Goal: Information Seeking & Learning: Learn about a topic

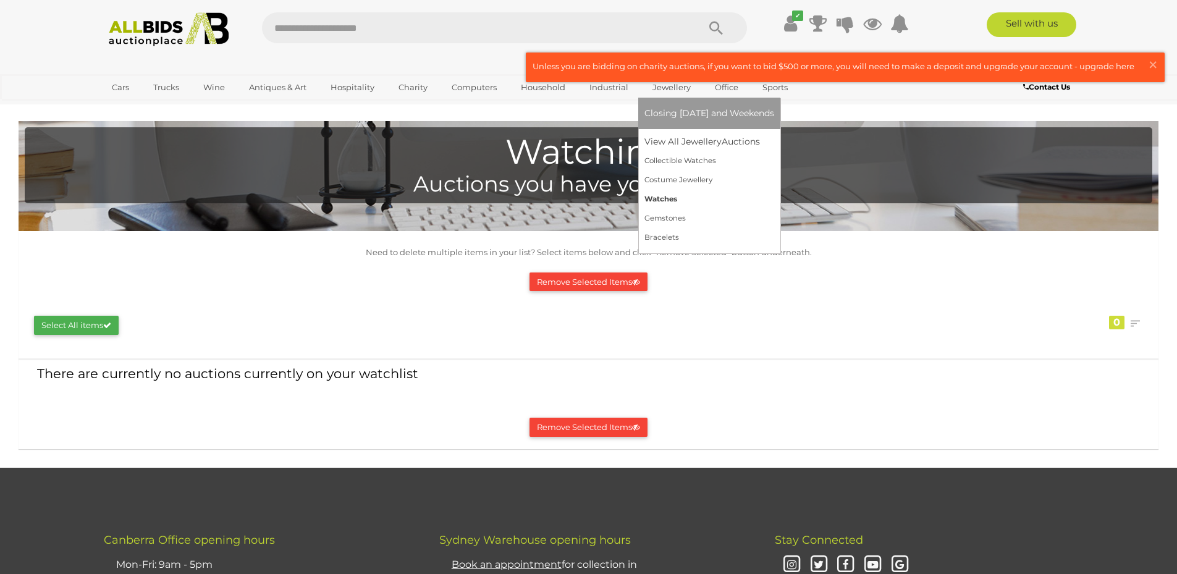
click at [670, 198] on link "Watches" at bounding box center [709, 199] width 130 height 19
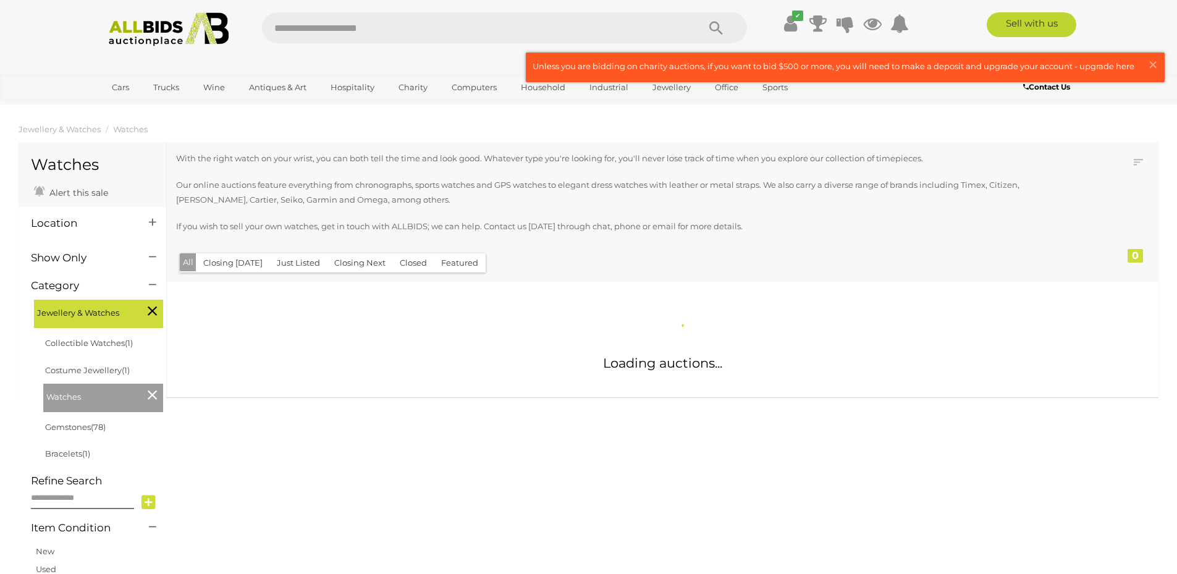
scroll to position [103, 0]
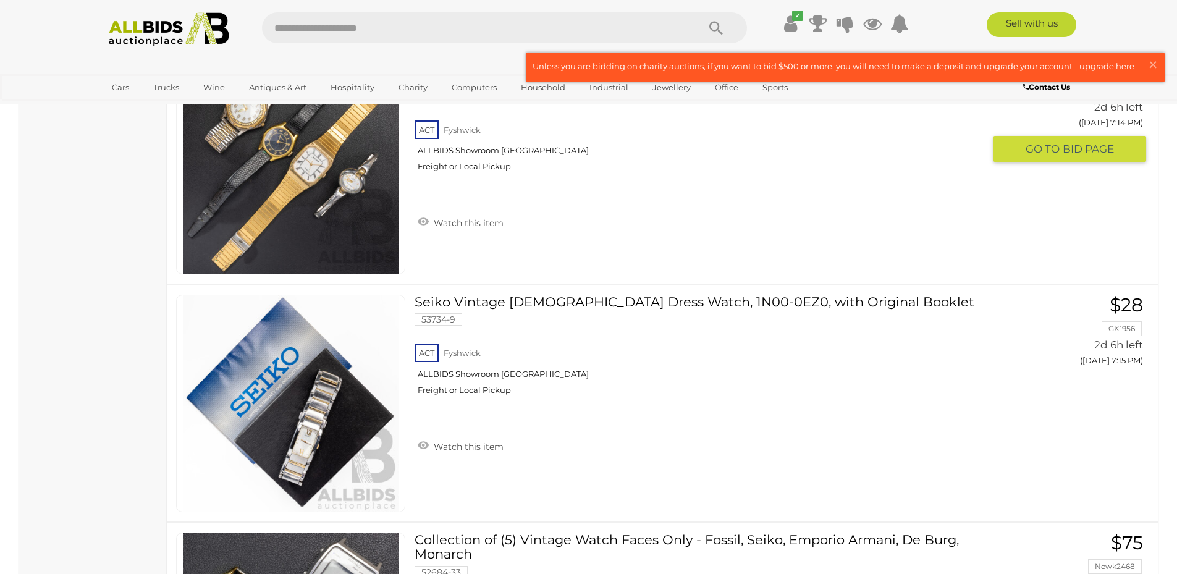
scroll to position [9882, 0]
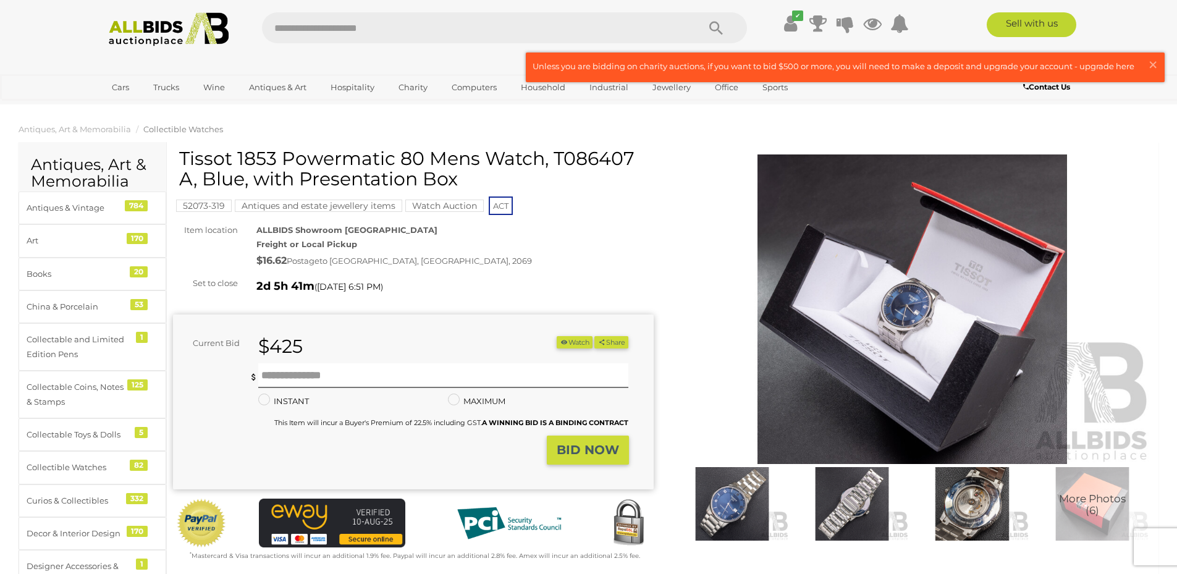
click at [965, 506] on img at bounding box center [972, 503] width 114 height 73
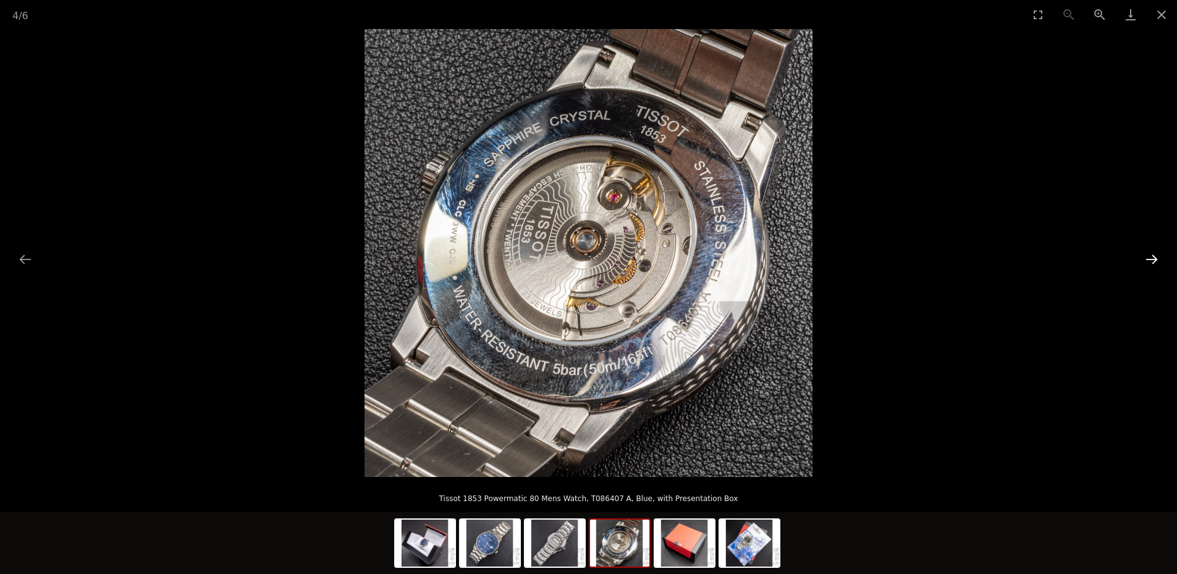
click at [1144, 259] on button "Next slide" at bounding box center [1151, 259] width 26 height 24
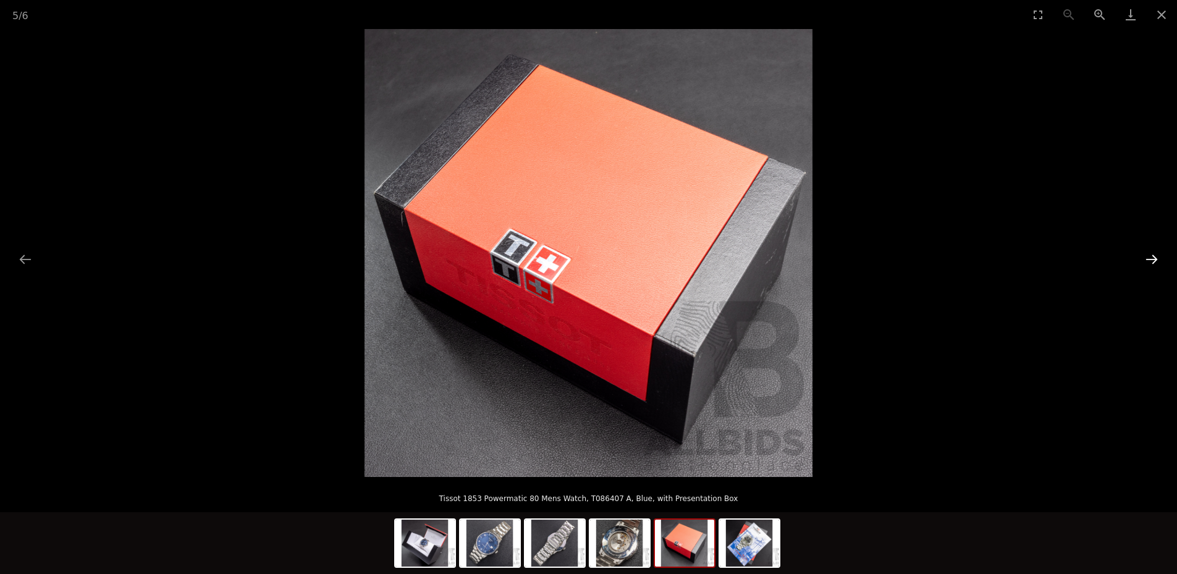
click at [1144, 259] on button "Next slide" at bounding box center [1151, 259] width 26 height 24
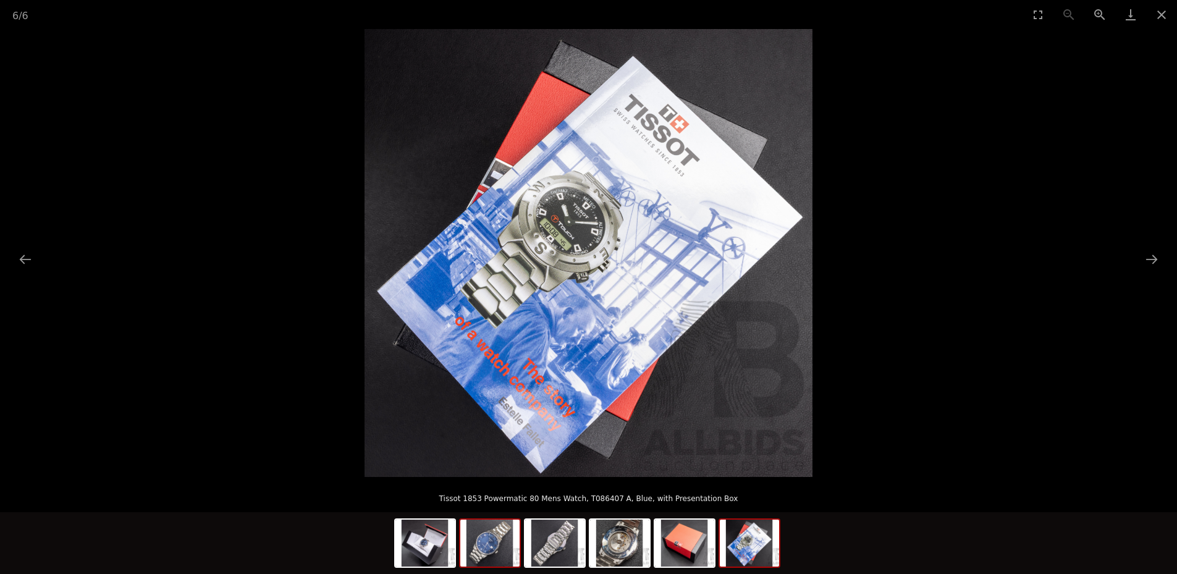
click at [489, 523] on img at bounding box center [489, 542] width 59 height 47
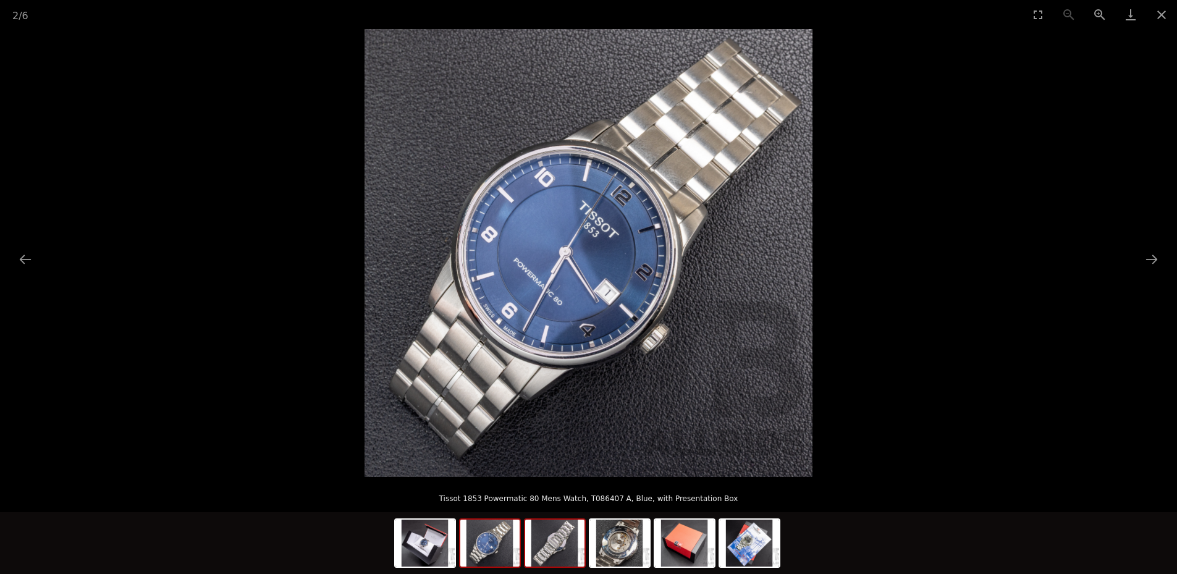
click at [540, 547] on img at bounding box center [554, 542] width 59 height 47
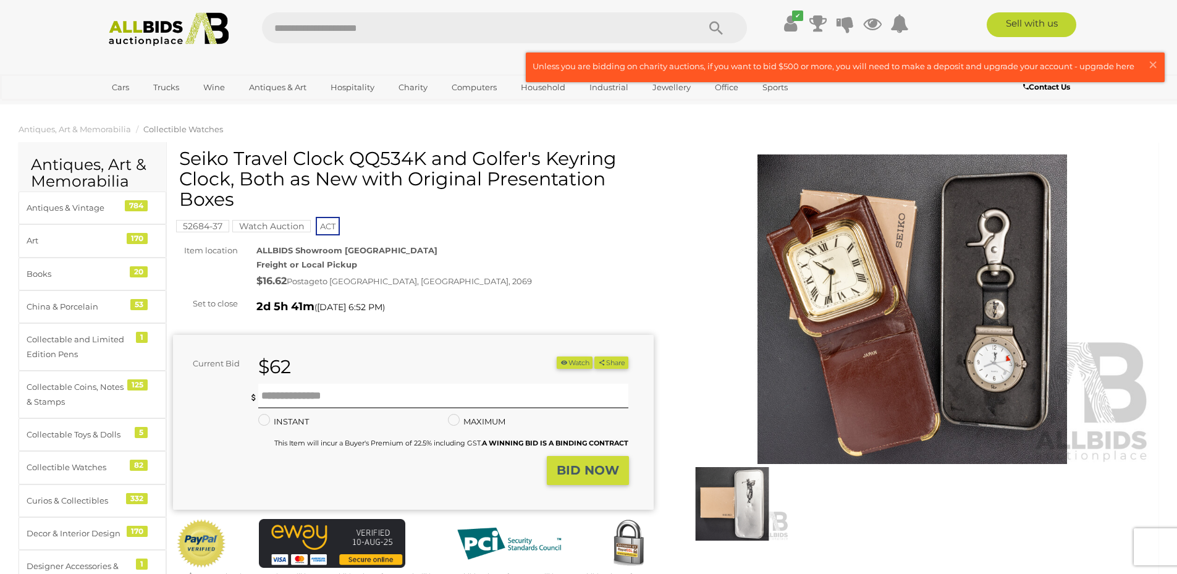
click at [827, 287] on img at bounding box center [912, 308] width 481 height 309
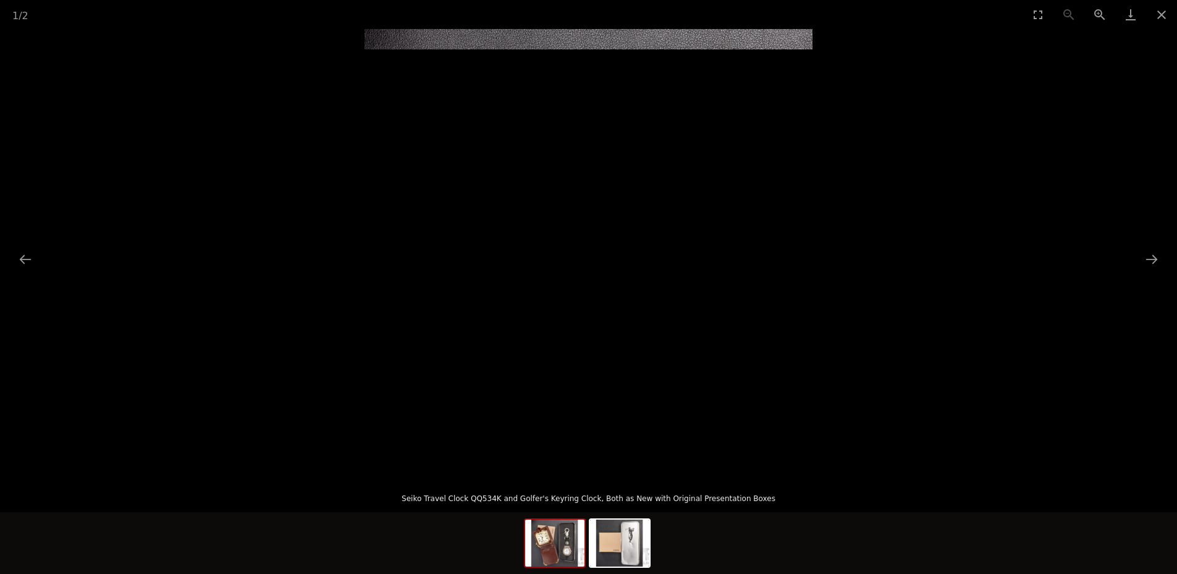
click at [723, 336] on img at bounding box center [588, 253] width 448 height 448
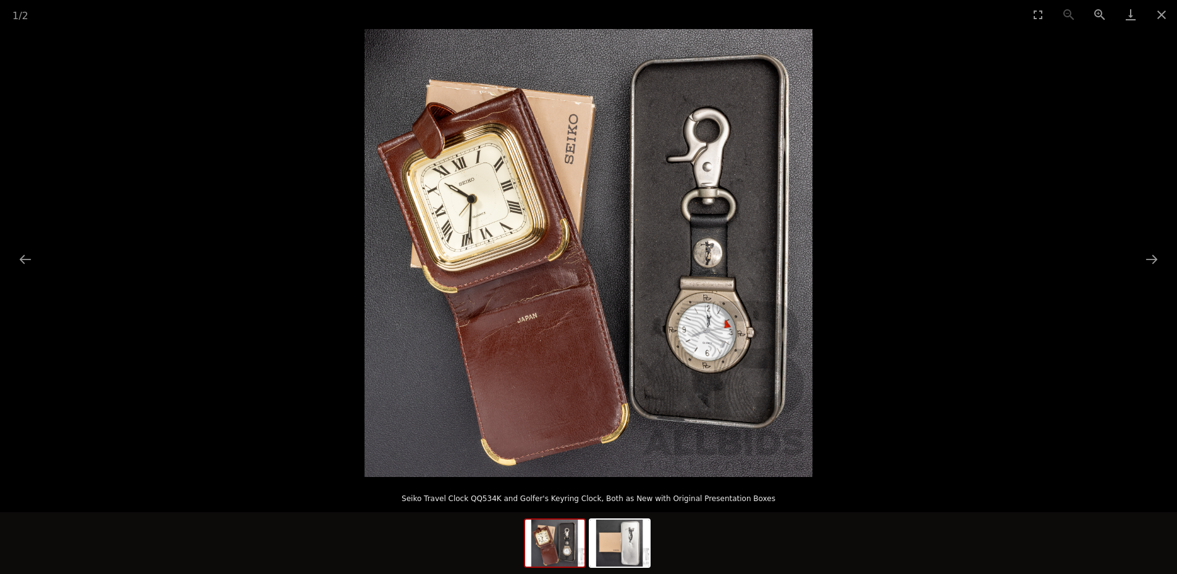
click at [723, 336] on img at bounding box center [588, 253] width 448 height 448
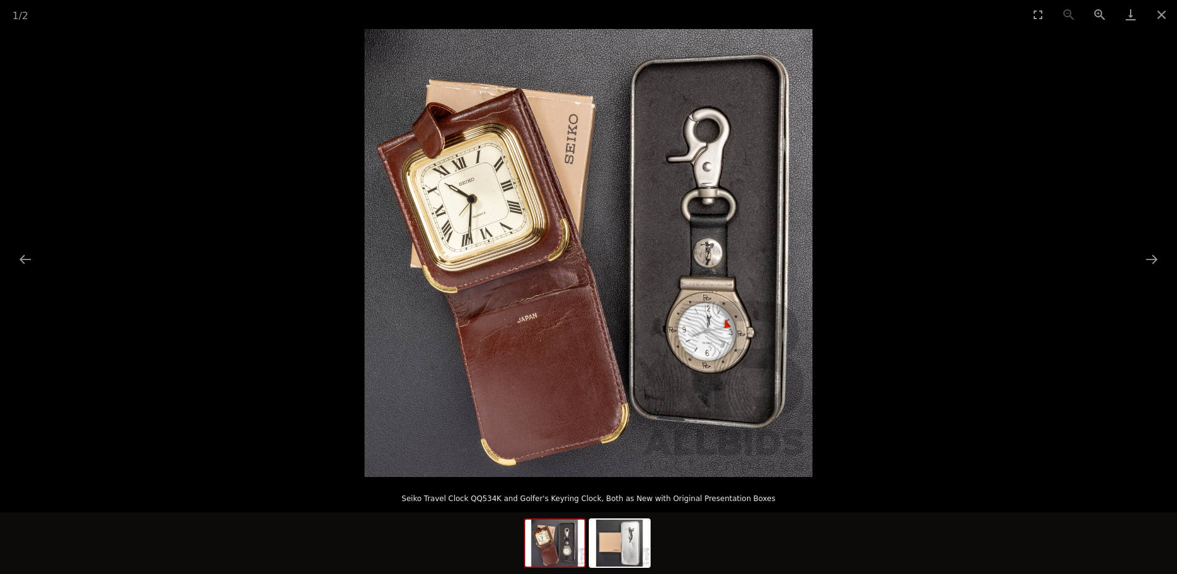
click at [531, 206] on img at bounding box center [588, 253] width 448 height 448
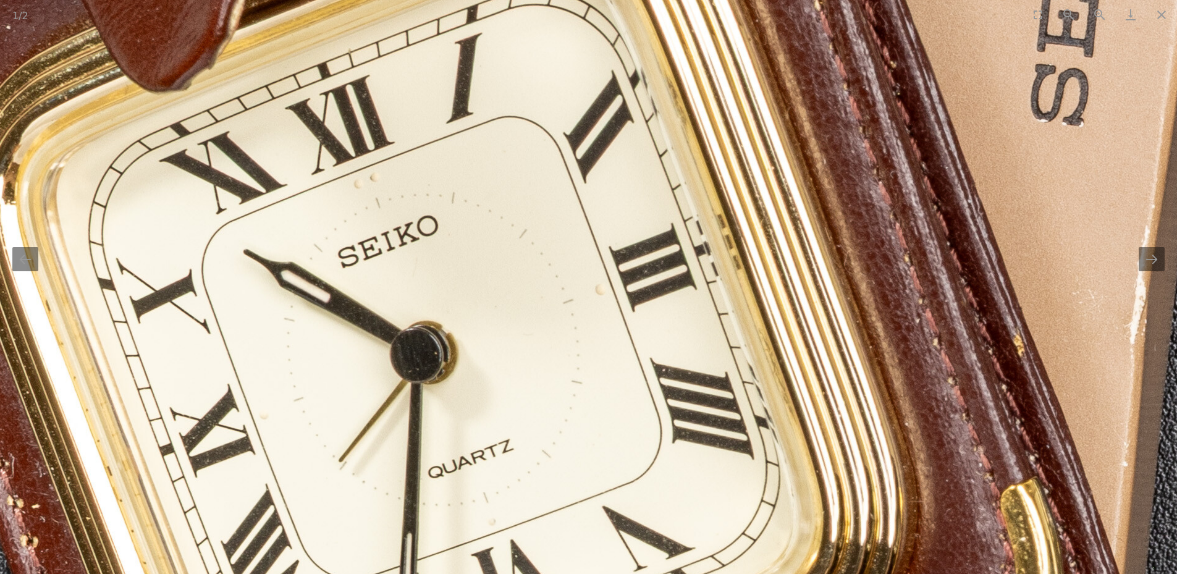
drag, startPoint x: 454, startPoint y: 217, endPoint x: 741, endPoint y: 319, distance: 304.7
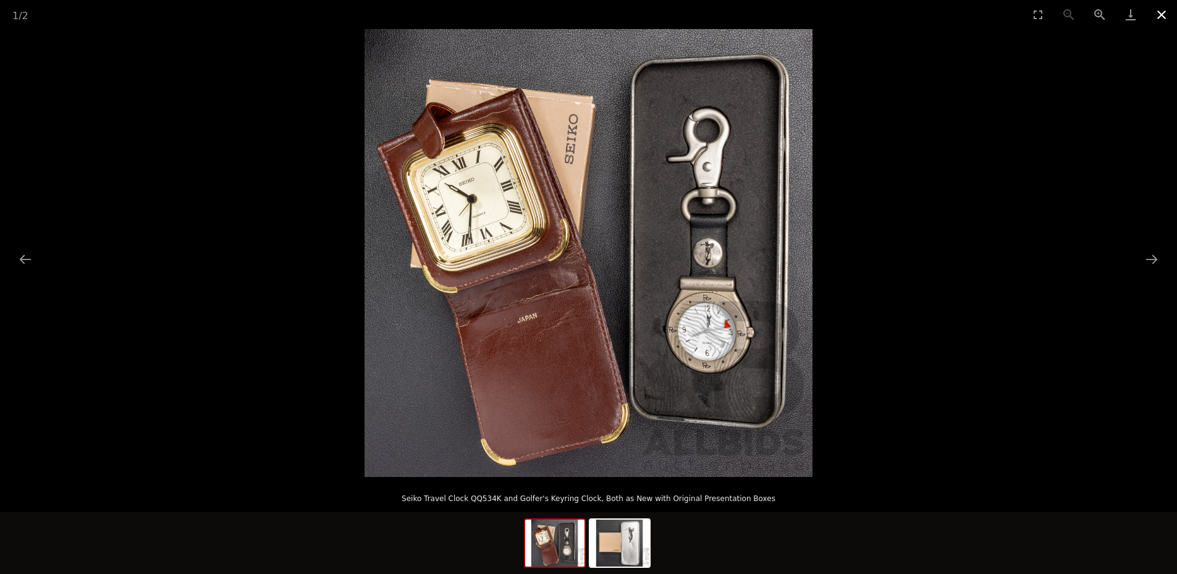
click at [1162, 20] on button "Close gallery" at bounding box center [1161, 14] width 31 height 29
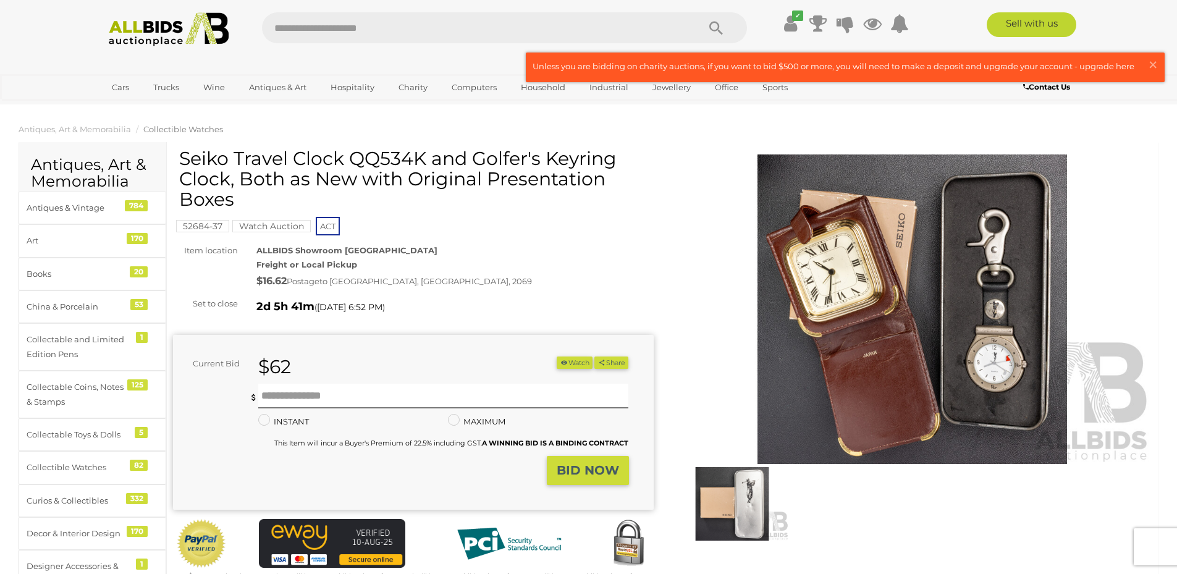
click at [235, 156] on h1 "Seiko Travel Clock QQ534K and Golfer's Keyring Clock, Both as New with Original…" at bounding box center [414, 178] width 471 height 61
drag, startPoint x: 235, startPoint y: 156, endPoint x: 260, endPoint y: 162, distance: 25.9
click at [260, 162] on h1 "Seiko Travel Clock QQ534K and Golfer's Keyring Clock, Both as New with Original…" at bounding box center [414, 178] width 471 height 61
click at [200, 154] on h1 "Seiko Travel Clock QQ534K and Golfer's Keyring Clock, Both as New with Original…" at bounding box center [414, 178] width 471 height 61
drag, startPoint x: 200, startPoint y: 154, endPoint x: 385, endPoint y: 157, distance: 184.7
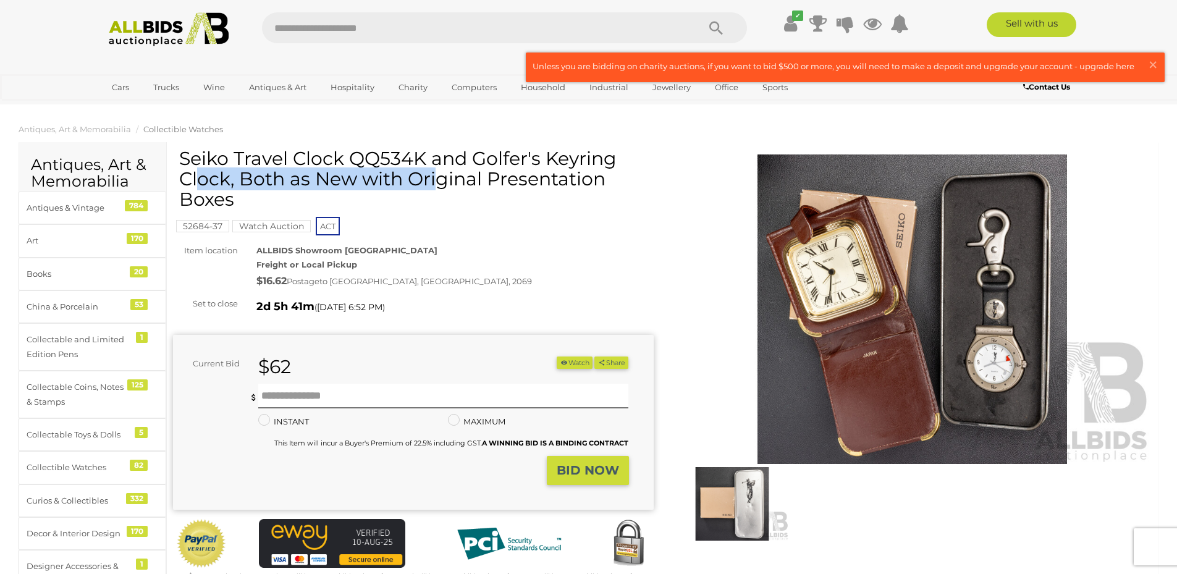
click at [385, 157] on h1 "Seiko Travel Clock QQ534K and Golfer's Keyring Clock, Both as New with Original…" at bounding box center [414, 178] width 471 height 61
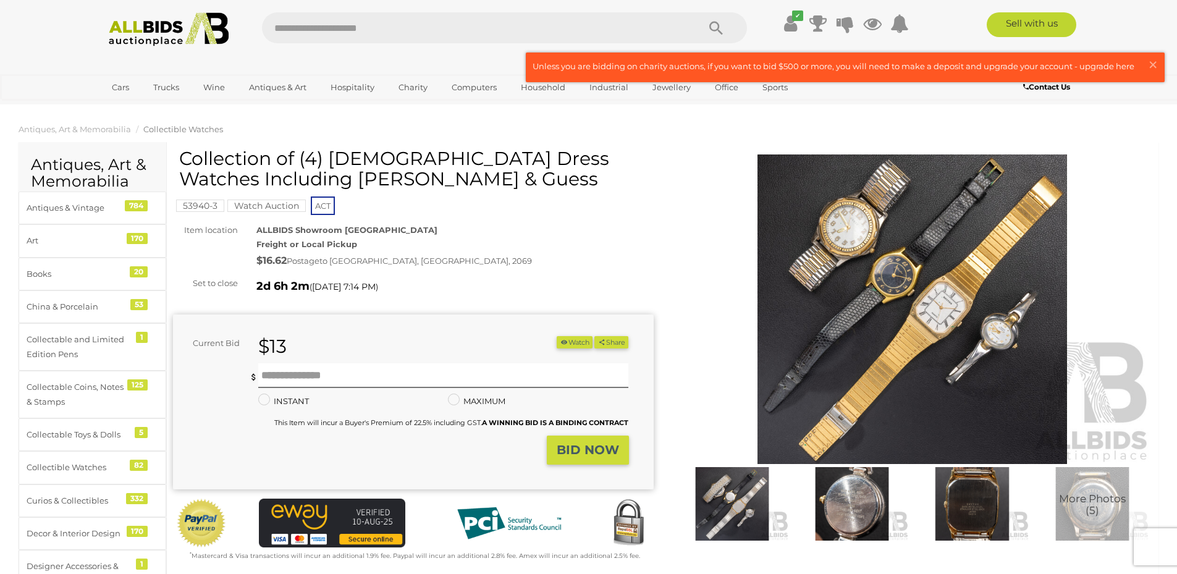
click at [955, 316] on img at bounding box center [912, 308] width 481 height 309
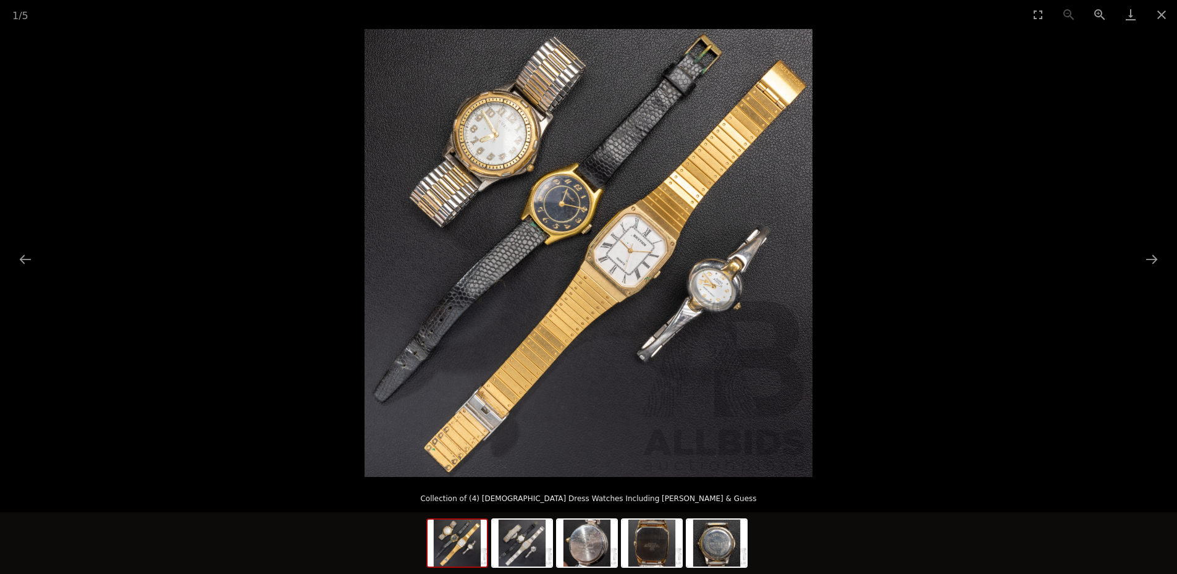
click at [657, 262] on img at bounding box center [588, 253] width 448 height 448
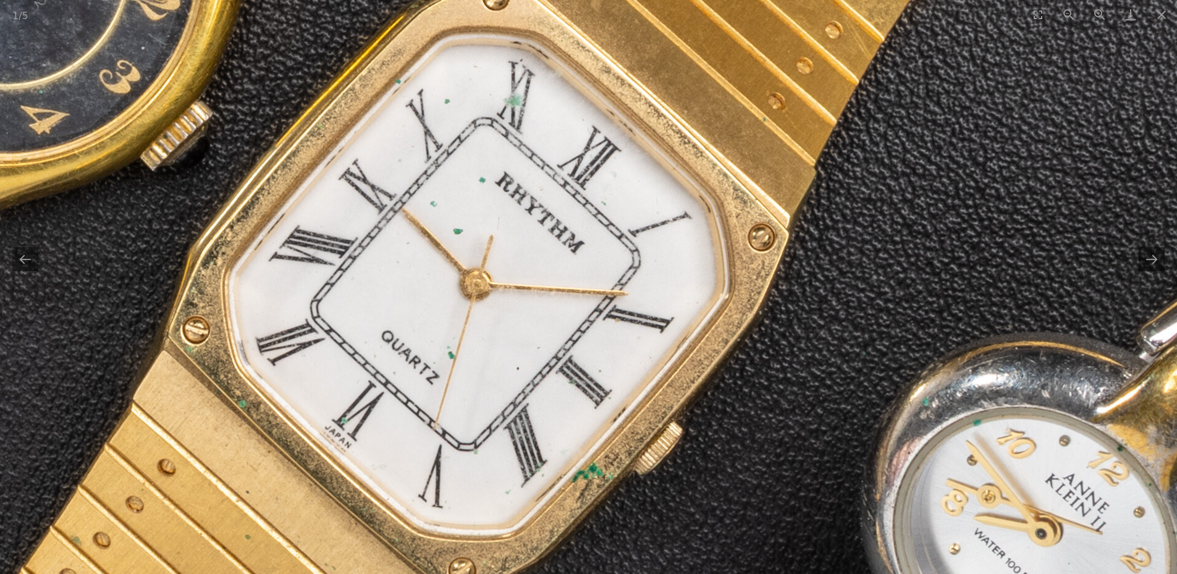
click at [586, 233] on img at bounding box center [188, 299] width 3069 height 3069
